Goal: Task Accomplishment & Management: Manage account settings

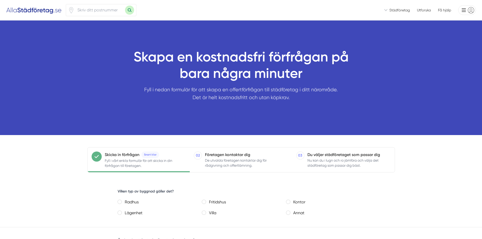
click at [465, 12] on li at bounding box center [466, 10] width 20 height 10
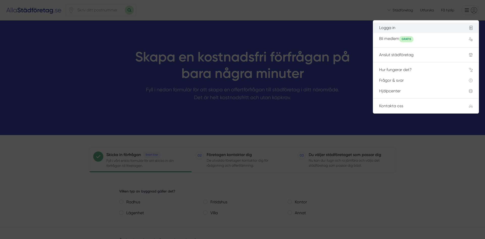
click at [399, 29] on div "Logga in" at bounding box center [418, 28] width 78 height 5
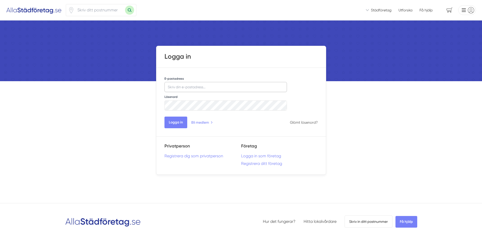
click at [197, 91] on input "E-postadress" at bounding box center [225, 87] width 123 height 10
type input "[EMAIL_ADDRESS][DOMAIN_NAME]"
click at [178, 122] on button "Logga in" at bounding box center [175, 123] width 23 height 12
